Goal: Information Seeking & Learning: Check status

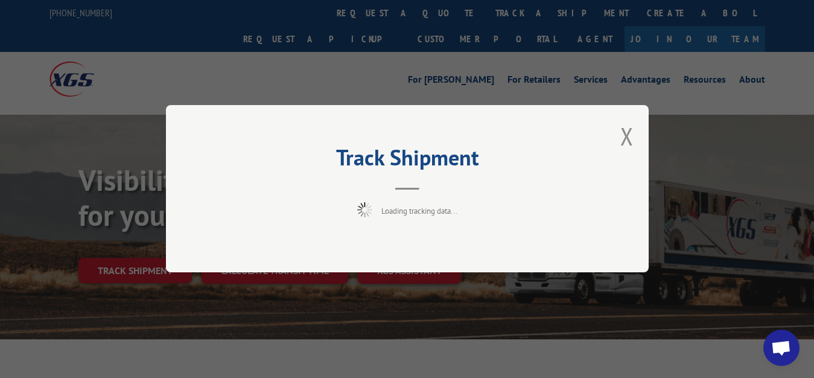
scroll to position [62, 0]
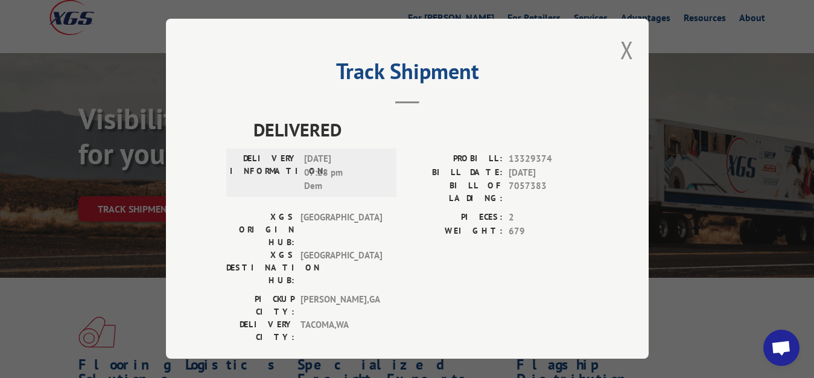
drag, startPoint x: 613, startPoint y: 48, endPoint x: 609, endPoint y: 54, distance: 7.3
click at [620, 49] on button "Close modal" at bounding box center [626, 50] width 13 height 32
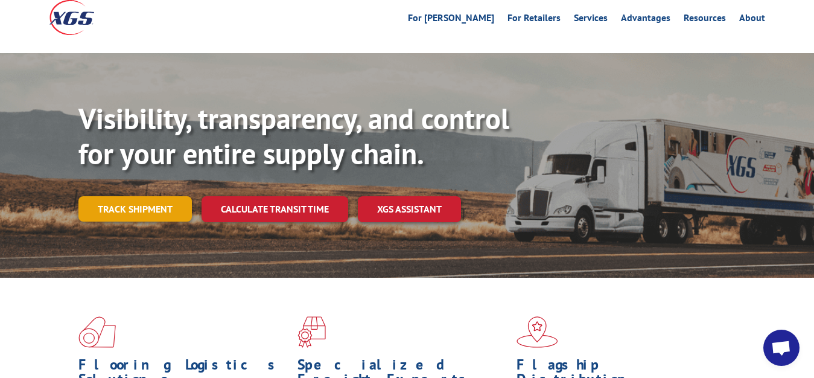
click at [178, 196] on link "Track shipment" at bounding box center [134, 208] width 113 height 25
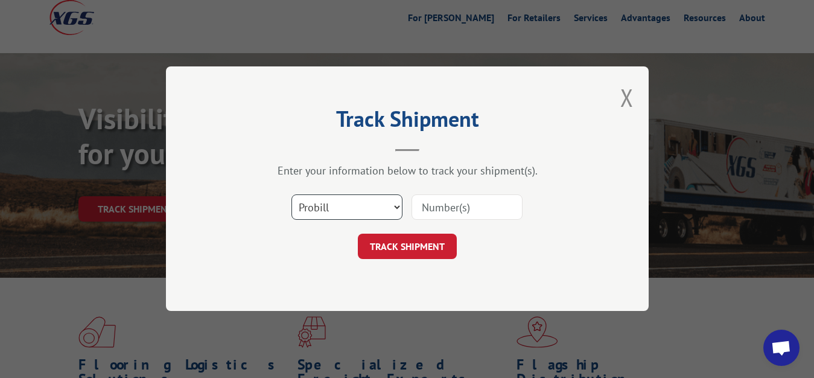
click at [291, 195] on select "Select category... Probill BOL PO" at bounding box center [346, 207] width 111 height 25
select select "bol"
click option "BOL" at bounding box center [0, 0] width 0 height 0
click at [493, 192] on div "Select category... Probill BOL PO" at bounding box center [407, 208] width 362 height 40
drag, startPoint x: 448, startPoint y: 204, endPoint x: 494, endPoint y: 131, distance: 87.0
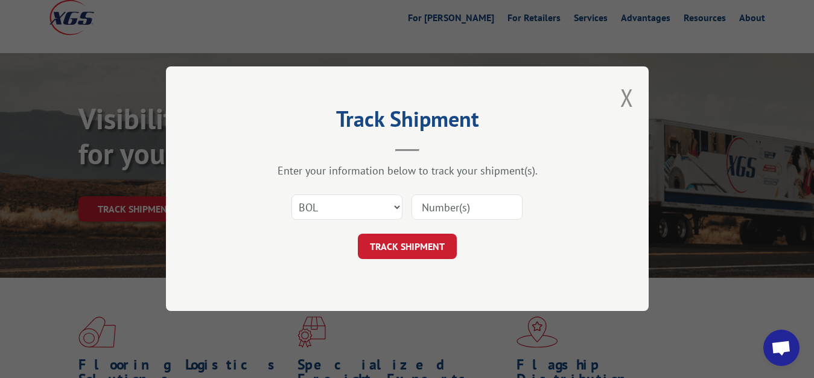
click at [450, 199] on input at bounding box center [466, 207] width 111 height 25
type input "7057384"
click button "TRACK SHIPMENT" at bounding box center [407, 246] width 99 height 25
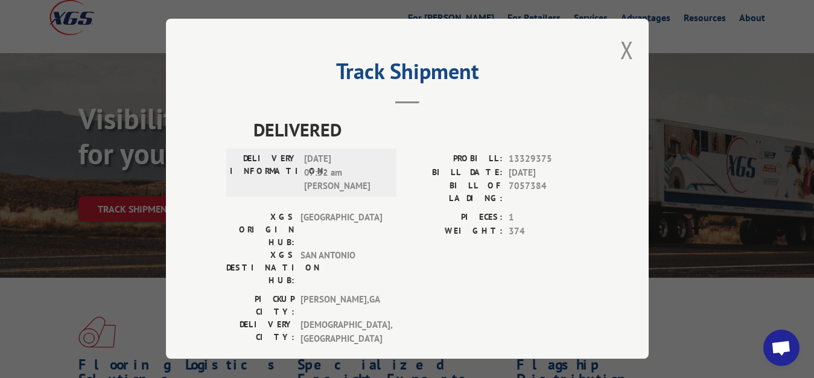
drag, startPoint x: 618, startPoint y: 47, endPoint x: 341, endPoint y: 141, distance: 292.4
click at [620, 48] on button "Close modal" at bounding box center [626, 50] width 13 height 32
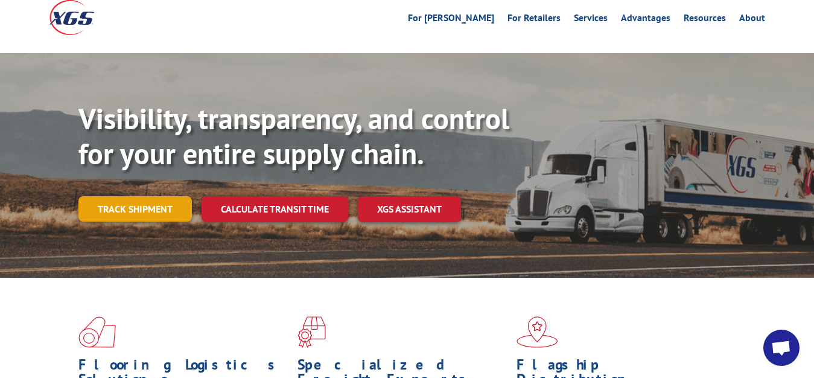
click at [148, 196] on link "Track shipment" at bounding box center [134, 208] width 113 height 25
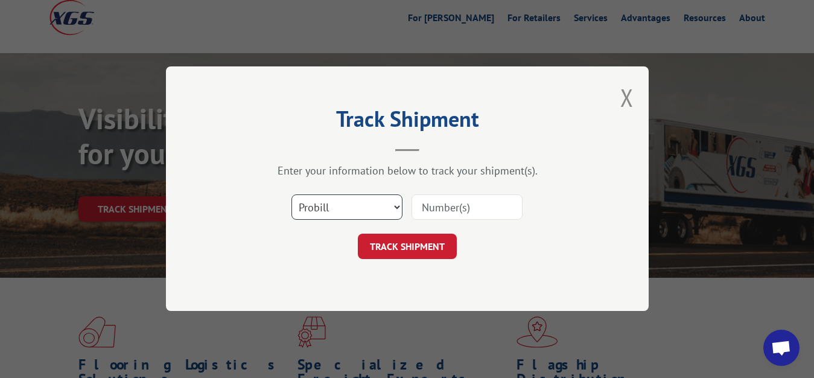
click at [291, 195] on select "Select category... Probill BOL PO" at bounding box center [346, 207] width 111 height 25
select select "bol"
click option "BOL" at bounding box center [0, 0] width 0 height 0
drag, startPoint x: 466, startPoint y: 209, endPoint x: 478, endPoint y: 148, distance: 62.7
click at [466, 206] on input at bounding box center [466, 207] width 111 height 25
